Goal: Task Accomplishment & Management: Use online tool/utility

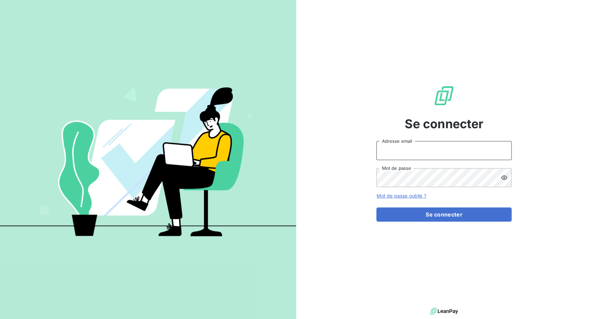
click at [408, 150] on input "Adresse email" at bounding box center [443, 150] width 135 height 19
drag, startPoint x: 399, startPoint y: 152, endPoint x: 428, endPoint y: 150, distance: 28.8
click at [428, 150] on input "admin@a11" at bounding box center [443, 150] width 135 height 19
type input "admin@sonatelmobile"
click at [376, 207] on button "Se connecter" at bounding box center [443, 214] width 135 height 14
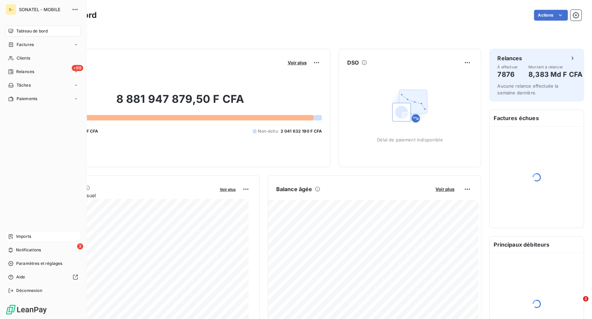
click at [10, 236] on icon at bounding box center [10, 236] width 5 height 5
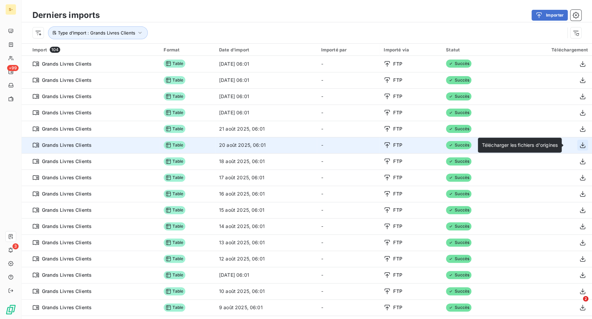
click at [579, 144] on icon "button" at bounding box center [582, 145] width 7 height 7
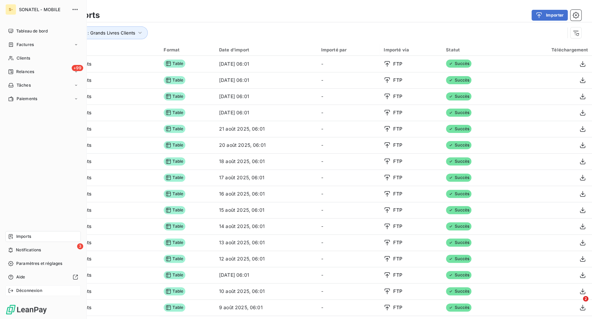
click at [12, 289] on icon at bounding box center [10, 290] width 5 height 5
